Goal: Task Accomplishment & Management: Manage account settings

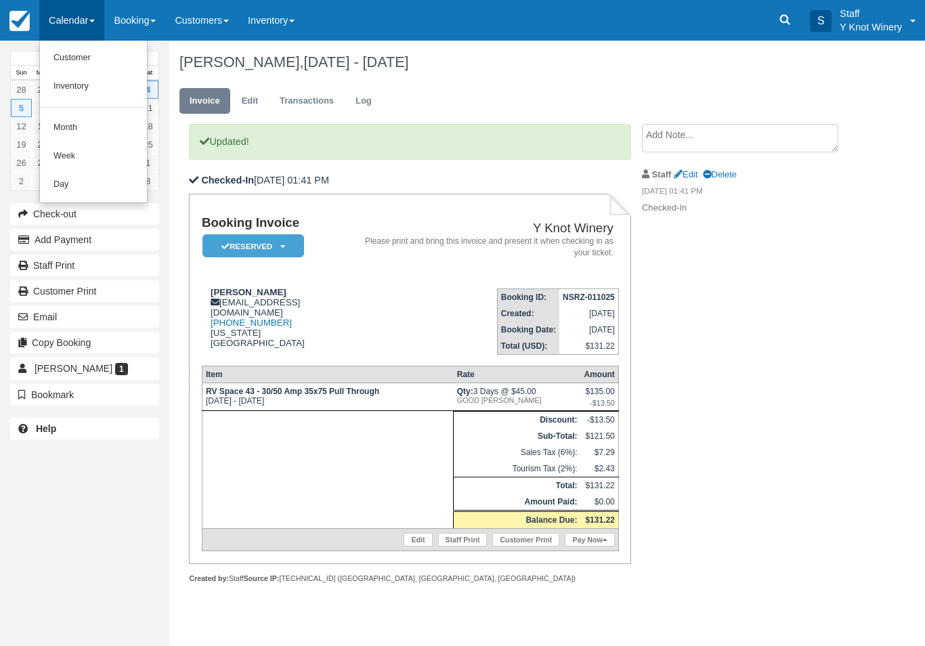
click at [72, 50] on link "Customer" at bounding box center [93, 58] width 107 height 28
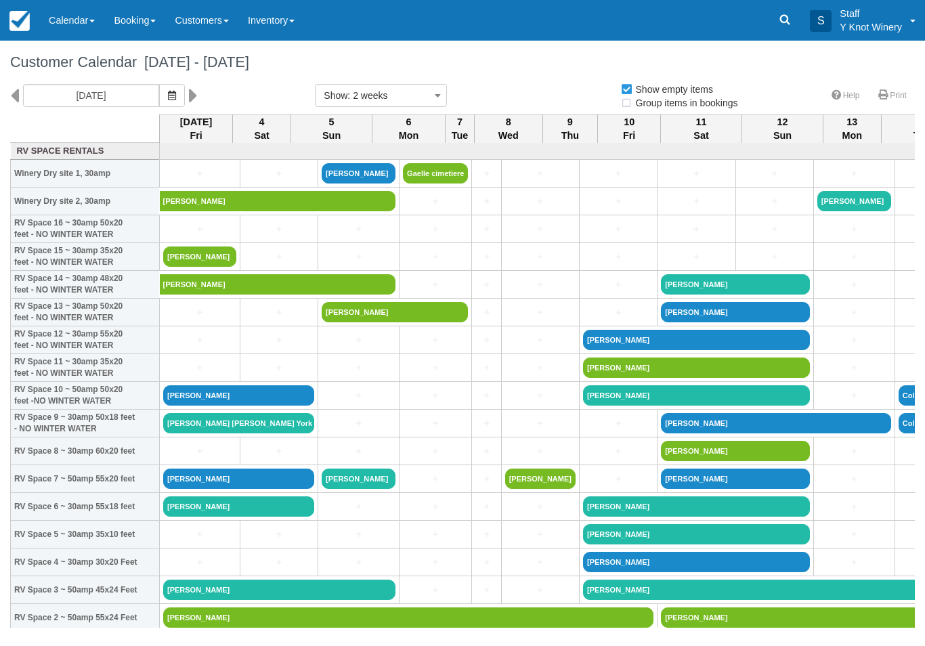
select select
click at [224, 489] on link "[PERSON_NAME]" at bounding box center [238, 479] width 151 height 20
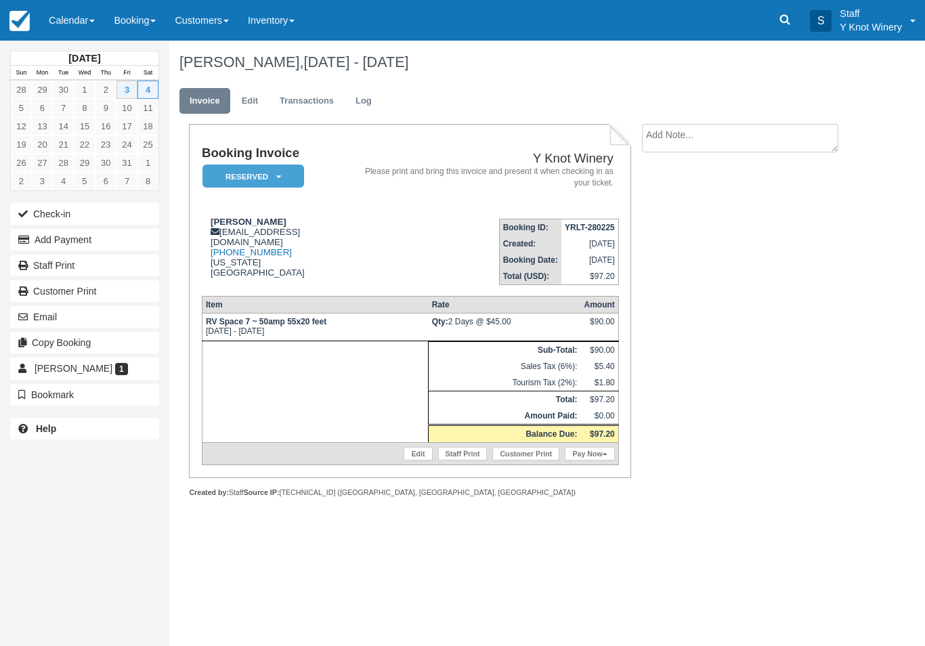
click at [417, 461] on link "Edit" at bounding box center [418, 454] width 28 height 14
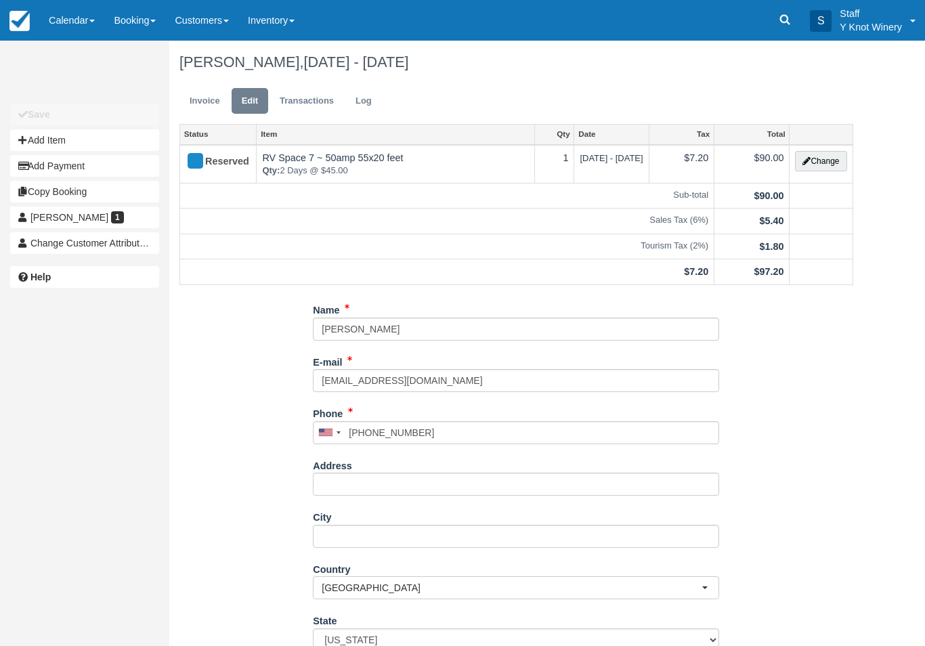
click at [813, 163] on button "Change" at bounding box center [820, 161] width 51 height 20
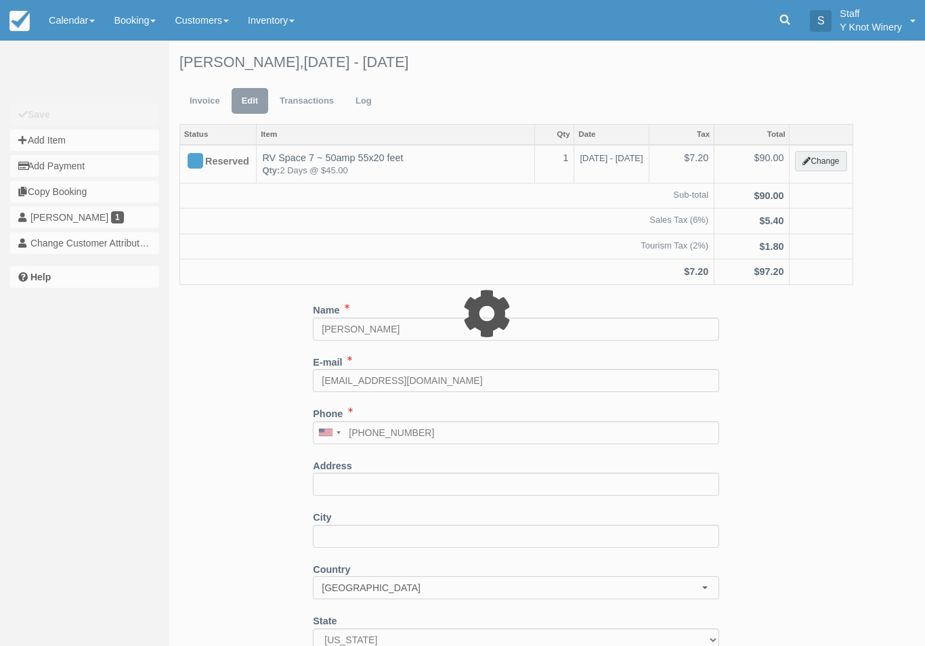
type input "90.00"
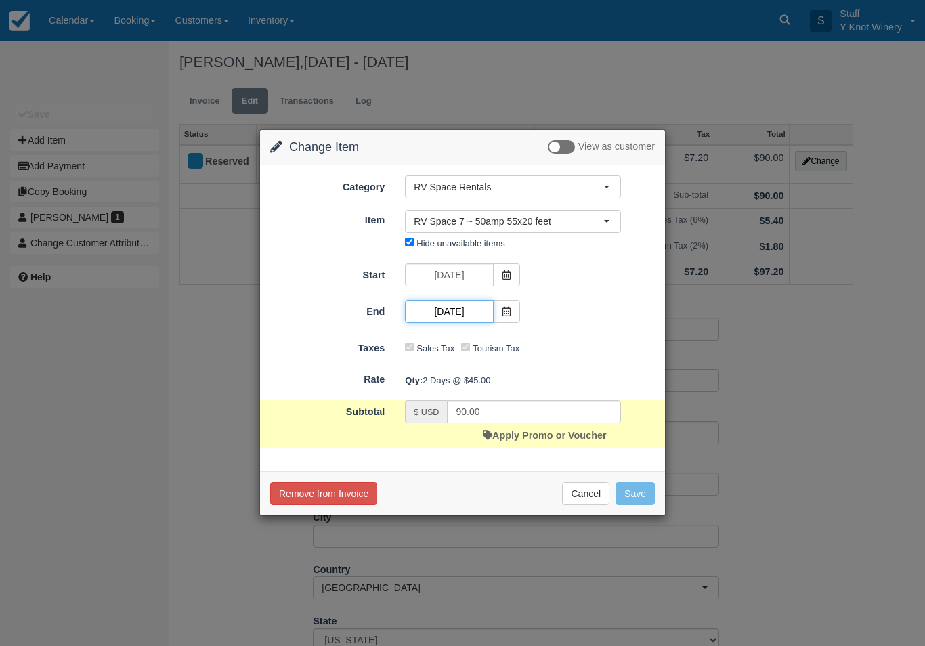
click at [492, 312] on input "10/04/25" at bounding box center [449, 311] width 88 height 23
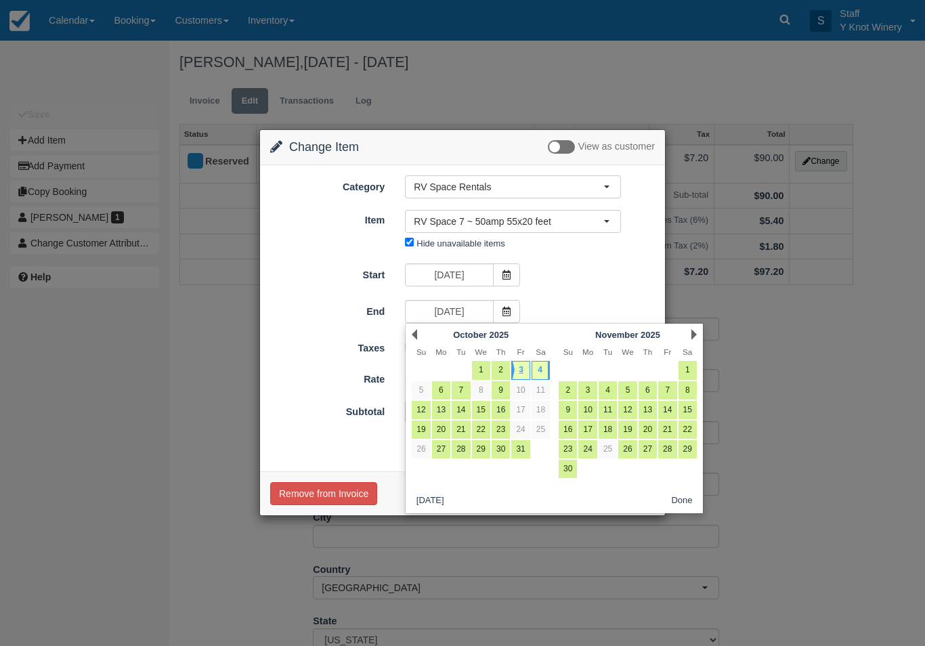
click at [524, 369] on link "3" at bounding box center [520, 370] width 18 height 18
type input "[DATE]"
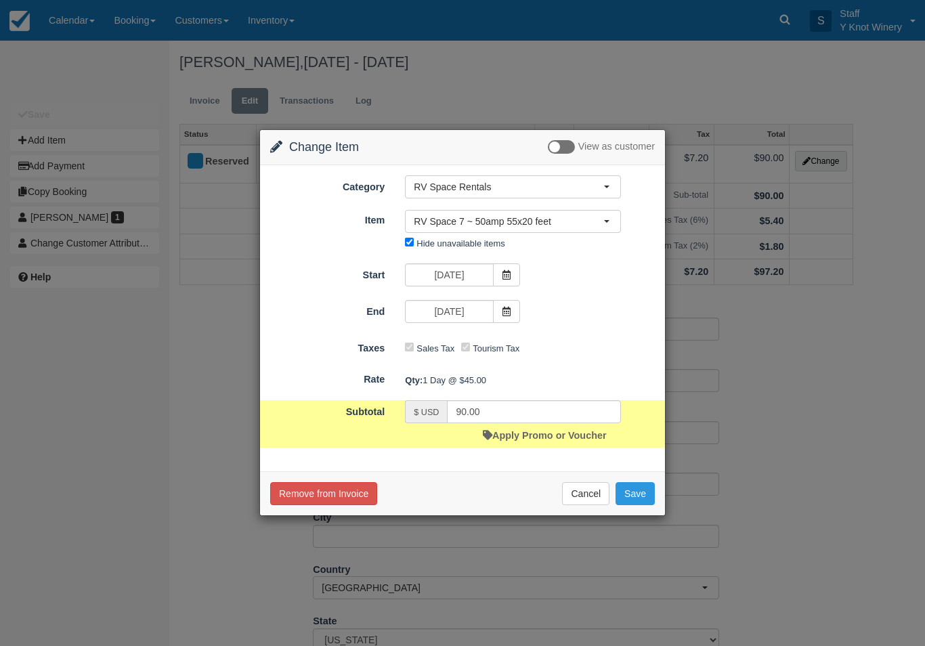
type input "45.00"
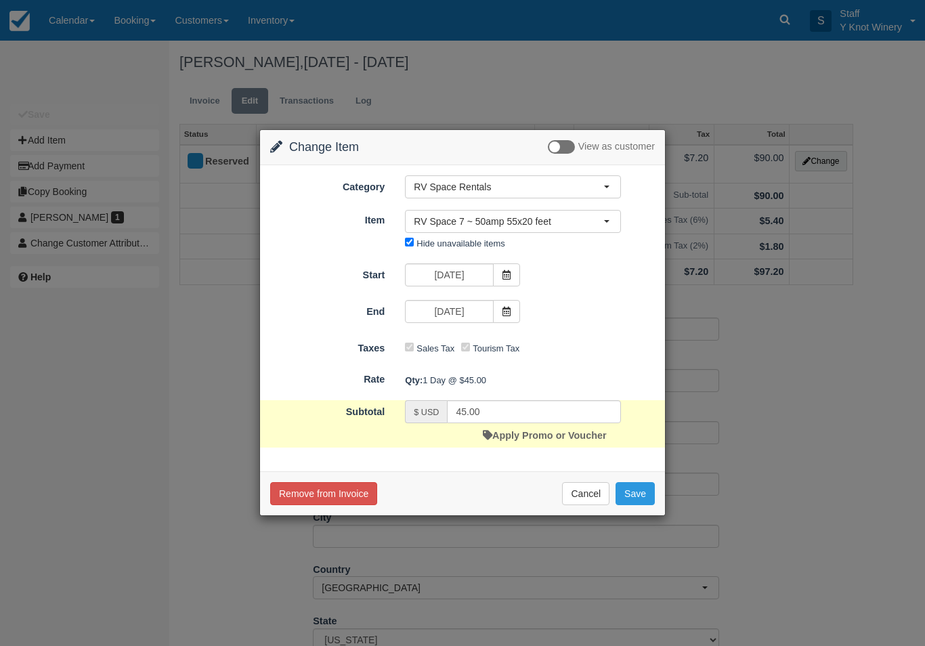
click at [634, 498] on button "Save" at bounding box center [635, 493] width 39 height 23
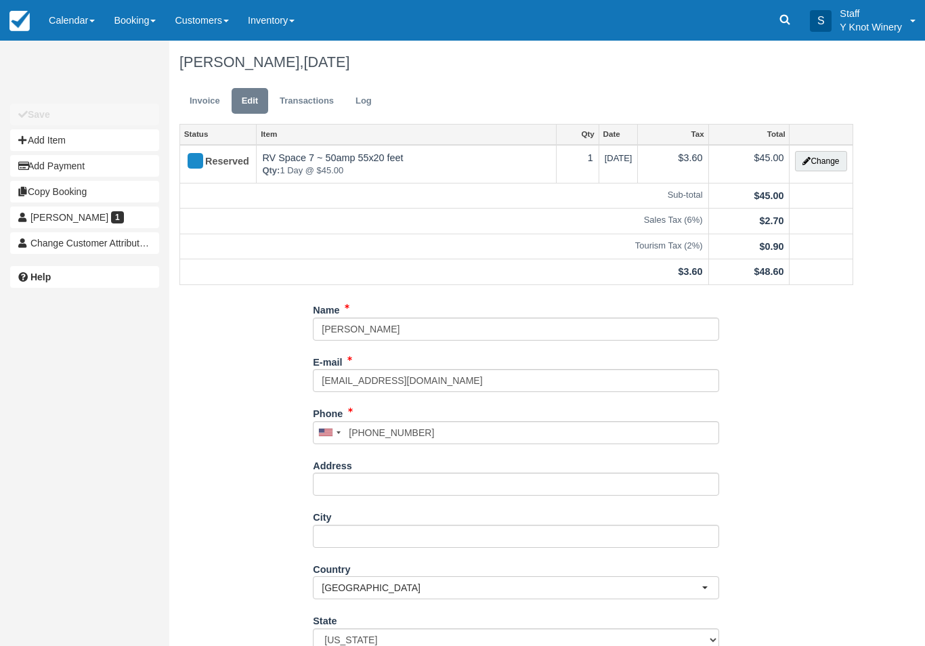
click at [205, 100] on link "Invoice" at bounding box center [205, 101] width 51 height 26
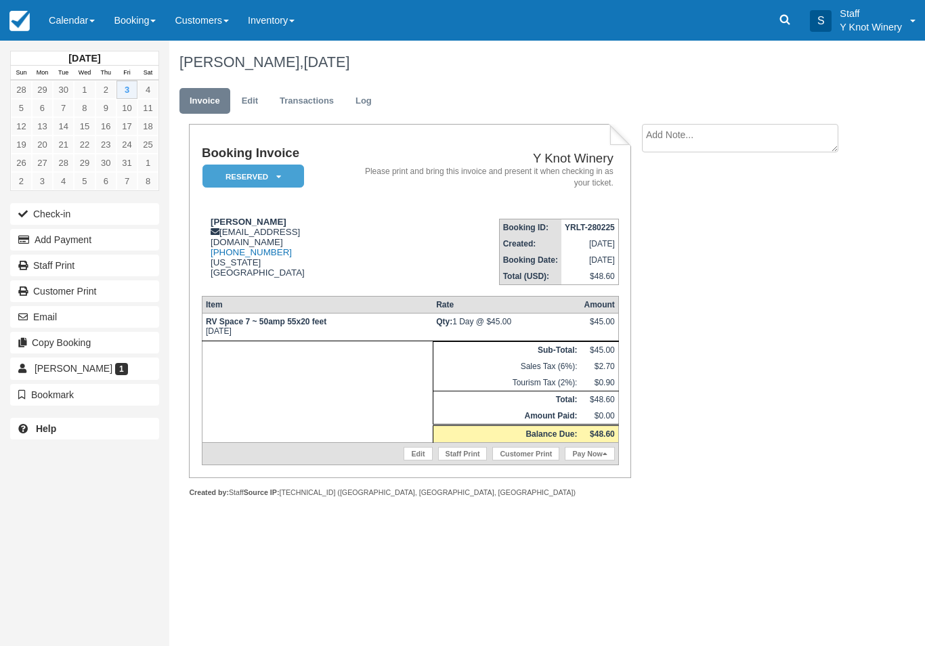
click at [60, 211] on button "Check-in" at bounding box center [84, 214] width 149 height 22
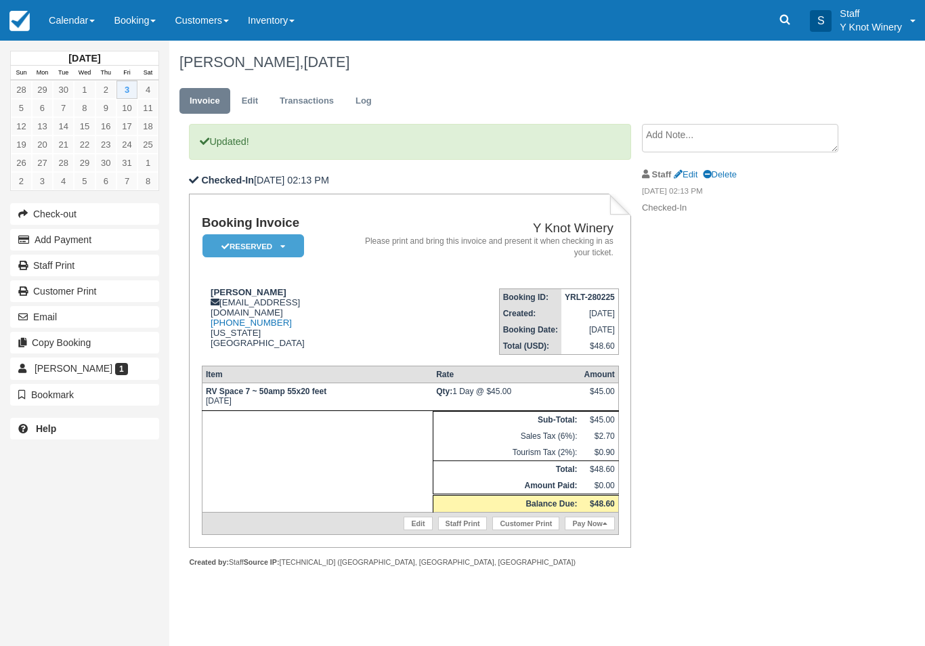
click at [579, 530] on link "Pay Now" at bounding box center [589, 524] width 49 height 14
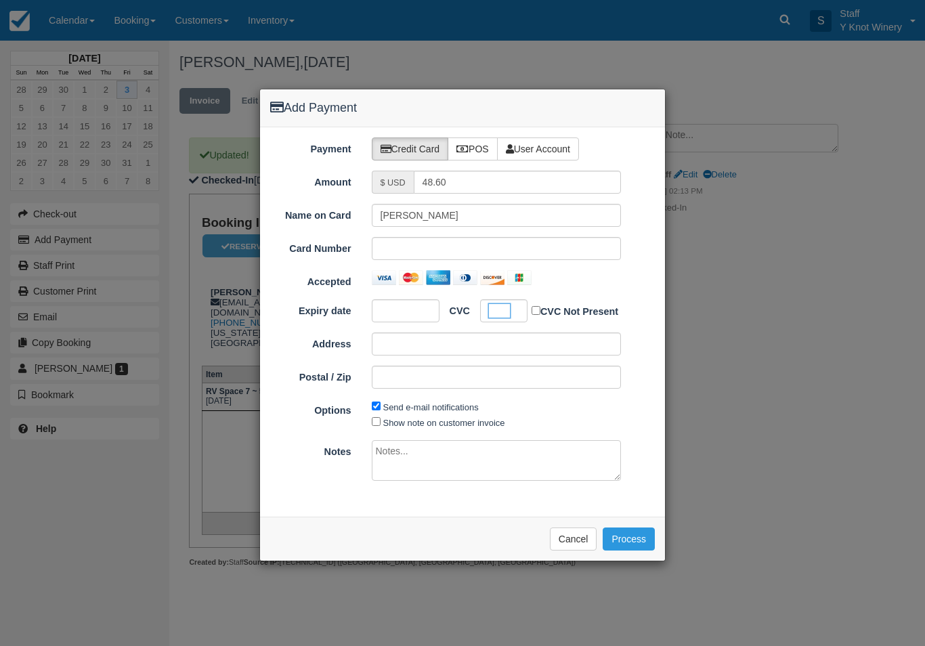
click at [417, 425] on label "Show note on customer invoice" at bounding box center [444, 423] width 122 height 10
click at [381, 425] on input "Show note on customer invoice" at bounding box center [376, 421] width 9 height 9
checkbox input "true"
click at [625, 532] on button "Process" at bounding box center [629, 539] width 52 height 23
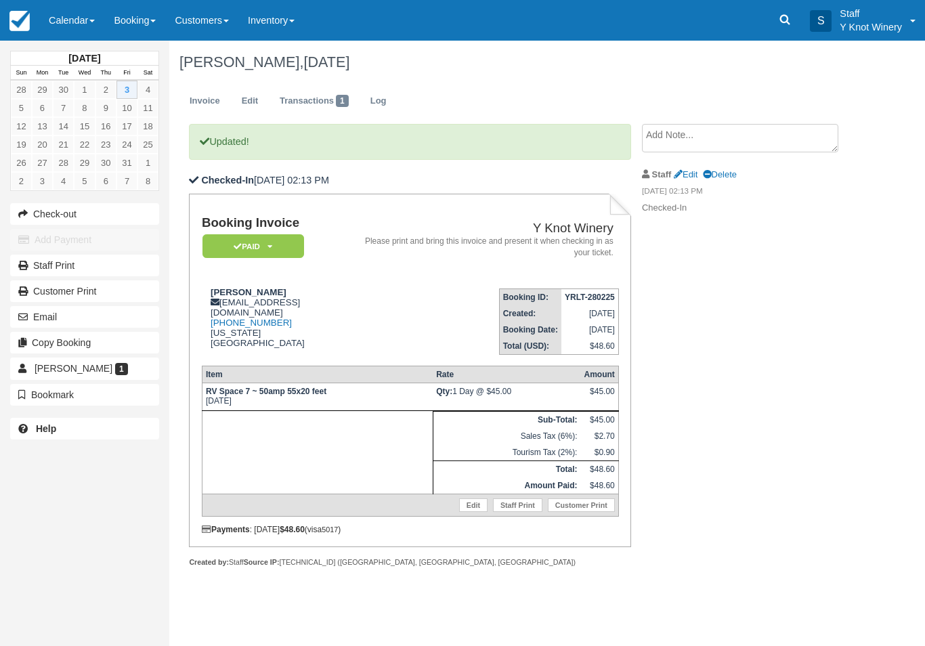
click at [64, 24] on link "Calendar" at bounding box center [71, 20] width 65 height 41
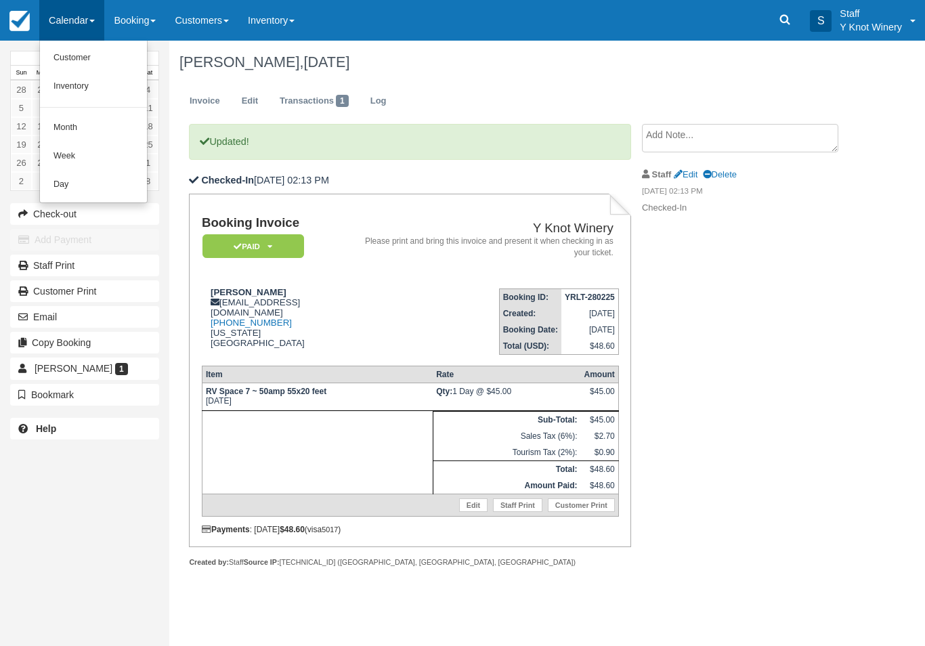
click at [65, 58] on link "Customer" at bounding box center [93, 58] width 107 height 28
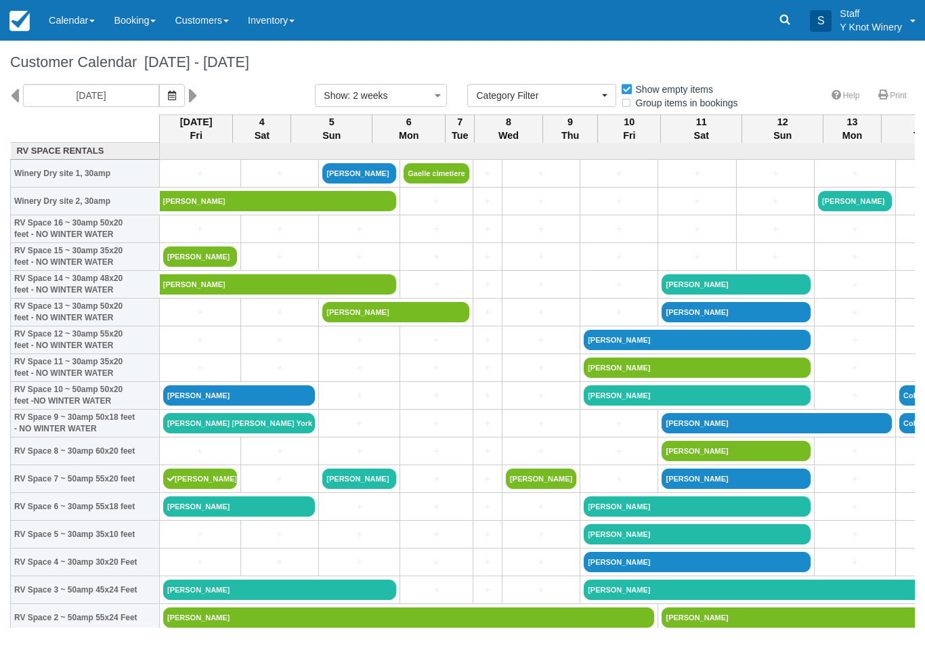
select select
